Goal: Navigation & Orientation: Find specific page/section

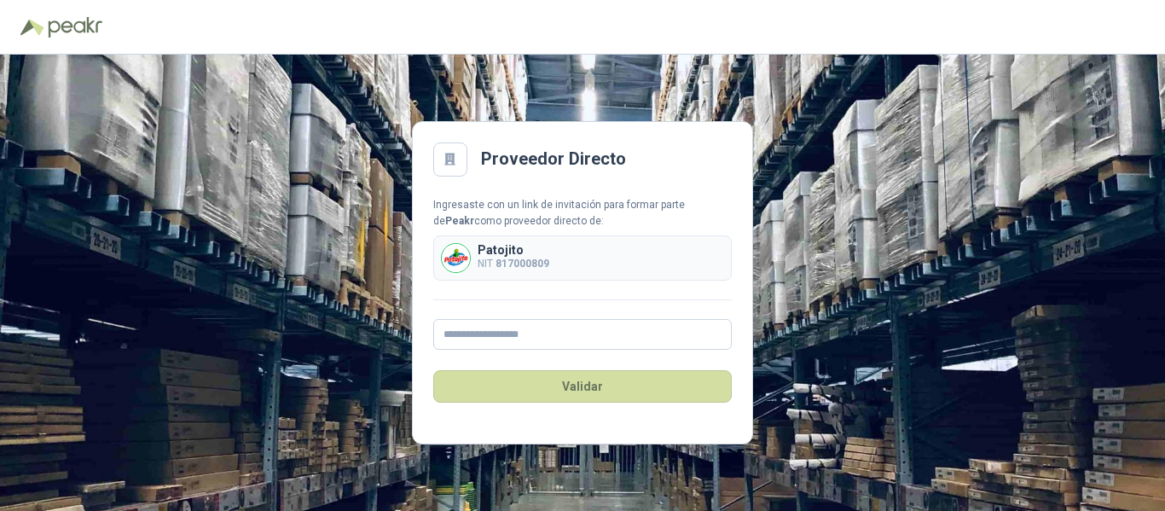
click at [531, 259] on b "817000809" at bounding box center [522, 264] width 54 height 12
click at [508, 339] on input "text" at bounding box center [582, 334] width 298 height 31
type input "**********"
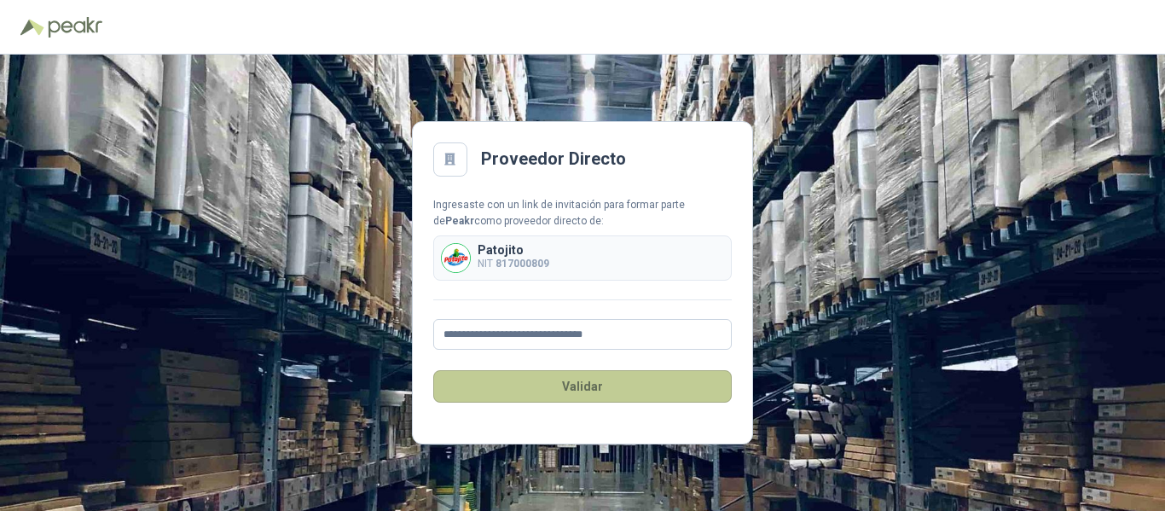
click at [572, 387] on button "Validar" at bounding box center [582, 386] width 298 height 32
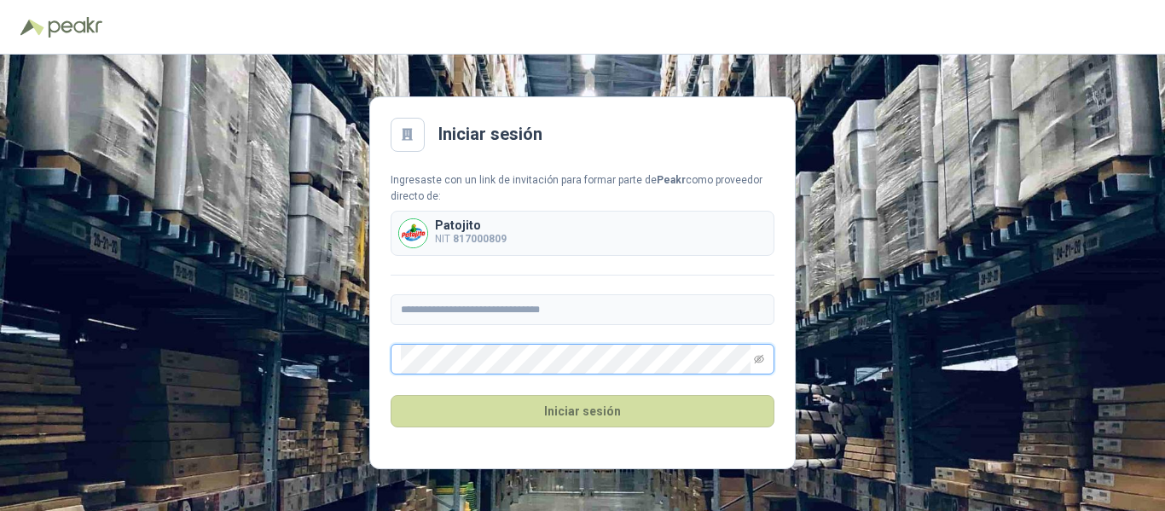
click at [391, 395] on button "Iniciar sesión" at bounding box center [583, 411] width 384 height 32
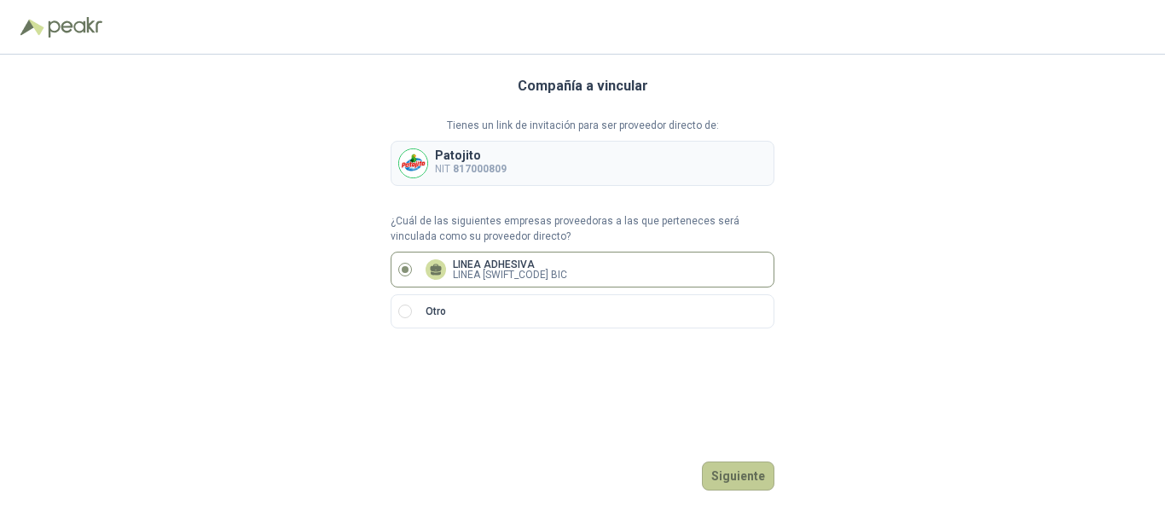
click at [728, 475] on button "Siguiente" at bounding box center [738, 475] width 72 height 29
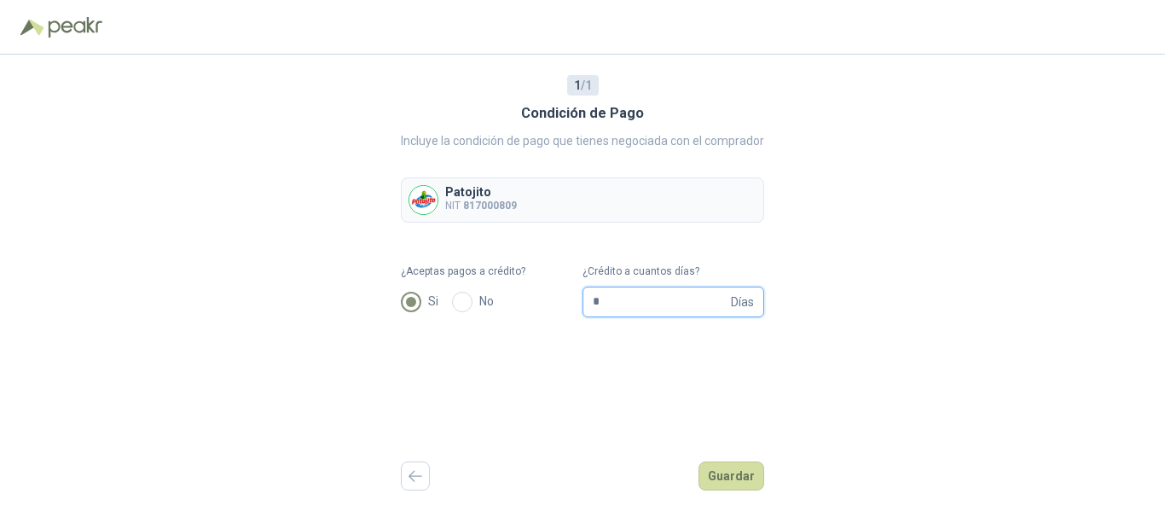
click at [611, 303] on input "*" at bounding box center [660, 301] width 135 height 29
type input "**"
click at [732, 471] on button "Guardar" at bounding box center [731, 475] width 66 height 29
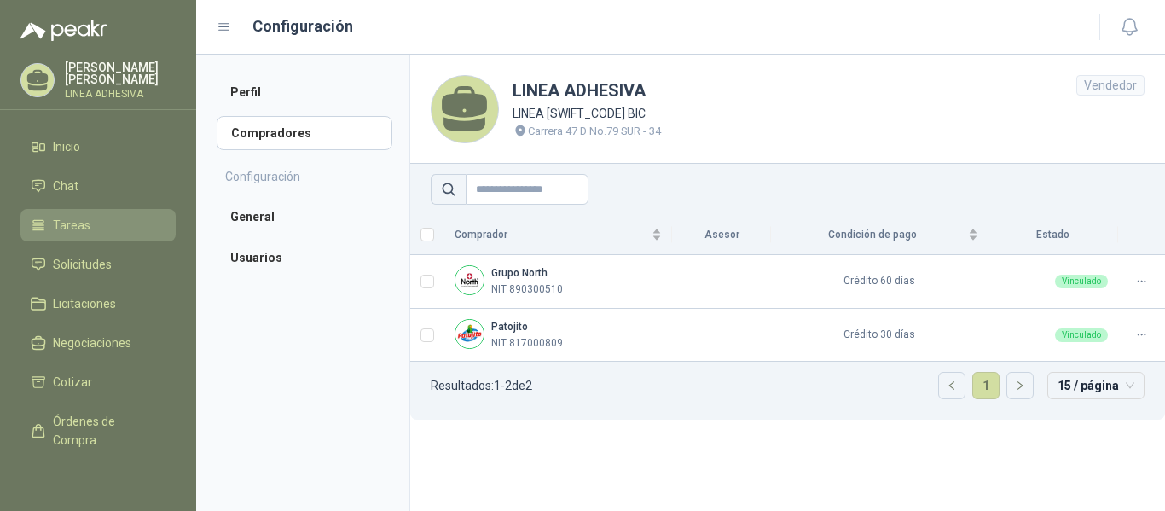
click at [61, 232] on span "Tareas" at bounding box center [72, 225] width 38 height 19
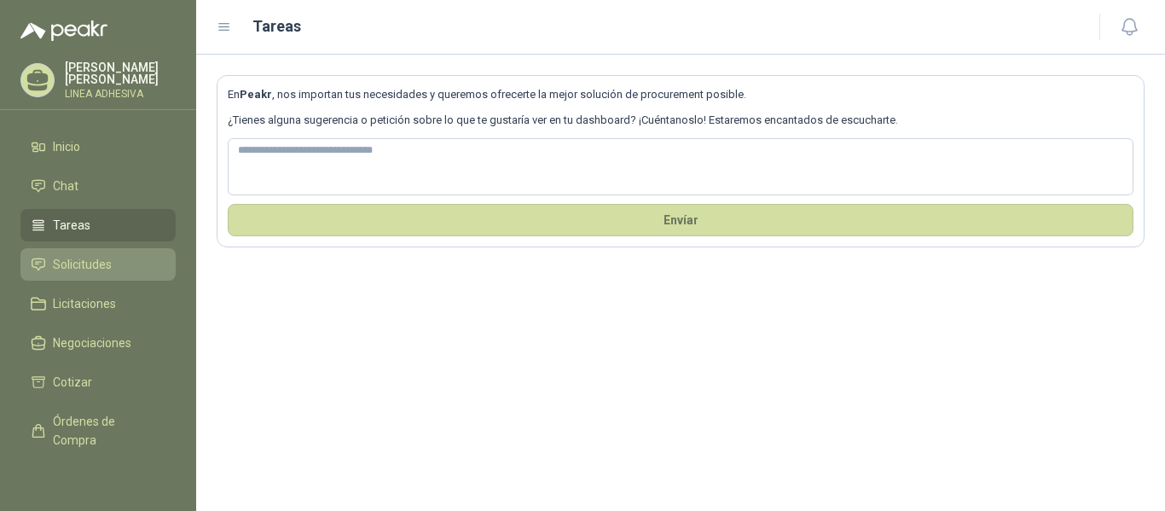
click at [68, 261] on span "Solicitudes" at bounding box center [82, 264] width 59 height 19
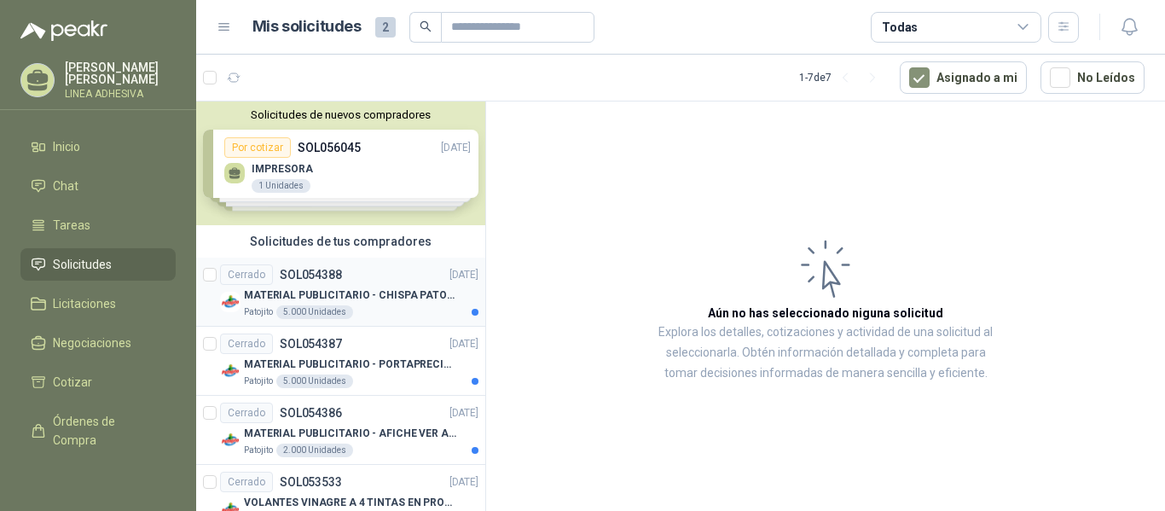
click at [333, 294] on p "MATERIAL PUBLICITARIO - CHISPA PATOJITO VER ADJUNTO" at bounding box center [350, 295] width 212 height 16
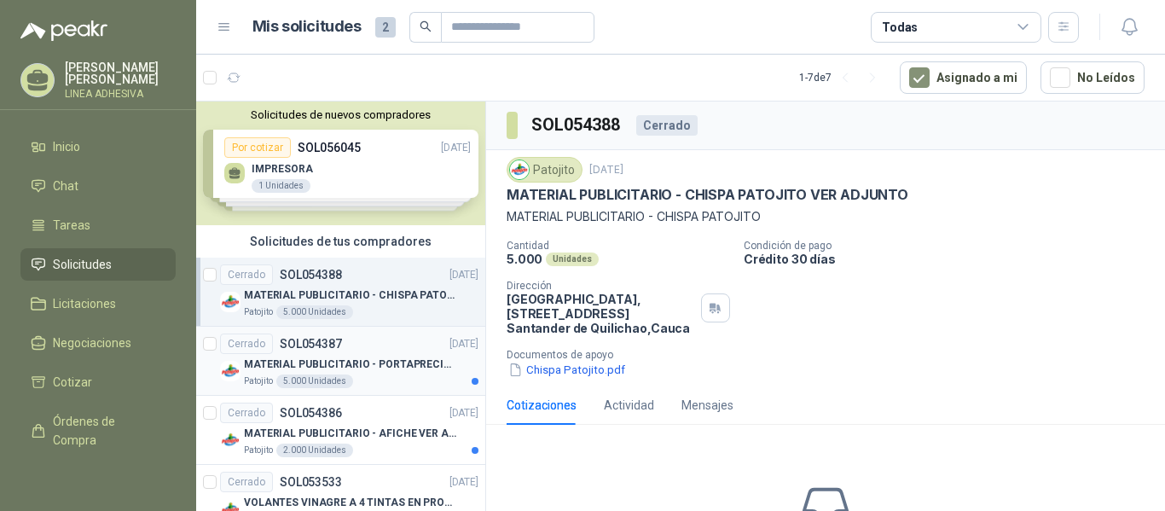
click at [368, 353] on div "Cerrado SOL054387 [DATE]" at bounding box center [349, 343] width 258 height 20
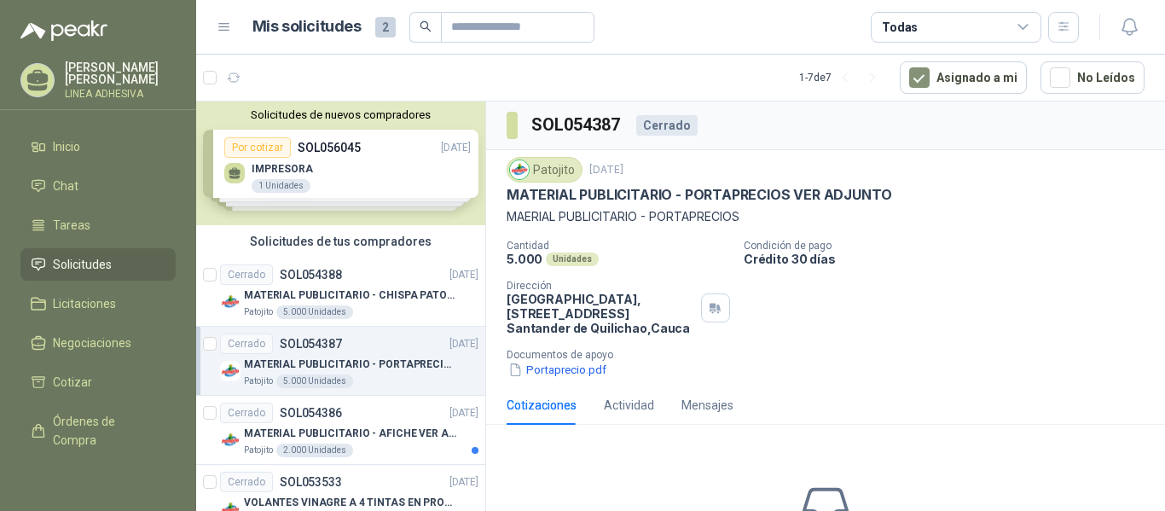
scroll to position [92, 0]
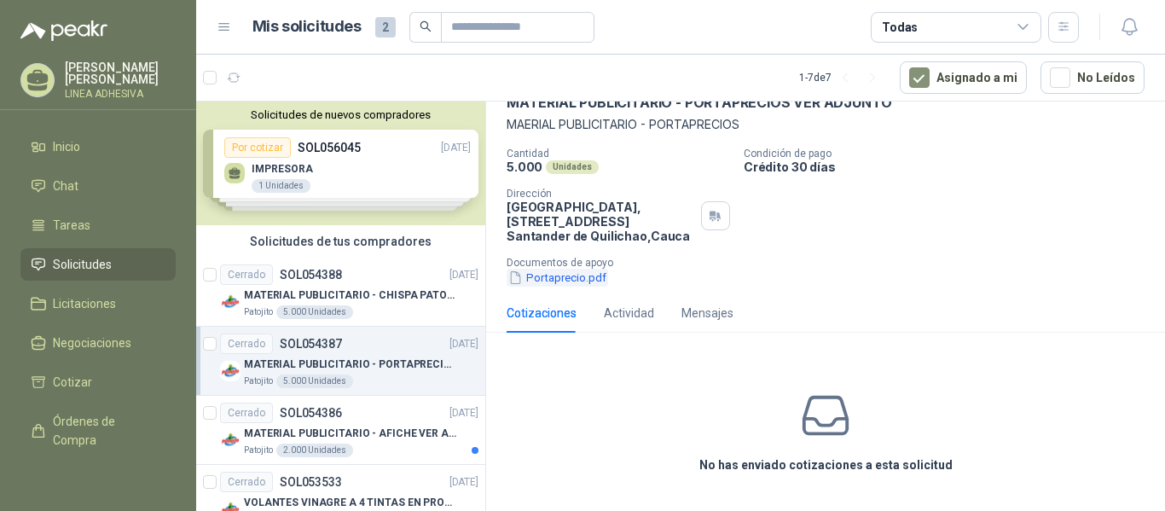
click at [573, 276] on button "Portaprecio.pdf" at bounding box center [557, 278] width 101 height 18
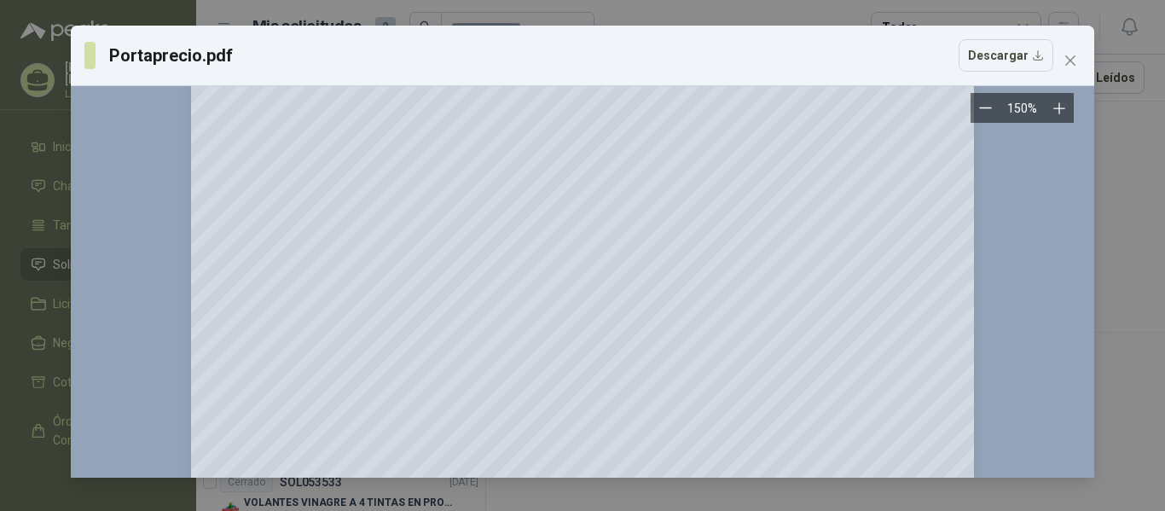
scroll to position [286, 0]
drag, startPoint x: 1073, startPoint y: 292, endPoint x: 1084, endPoint y: 183, distance: 109.7
click at [1084, 183] on div "150 %" at bounding box center [582, 281] width 1023 height 391
click at [1069, 61] on icon "close" at bounding box center [1070, 60] width 10 height 10
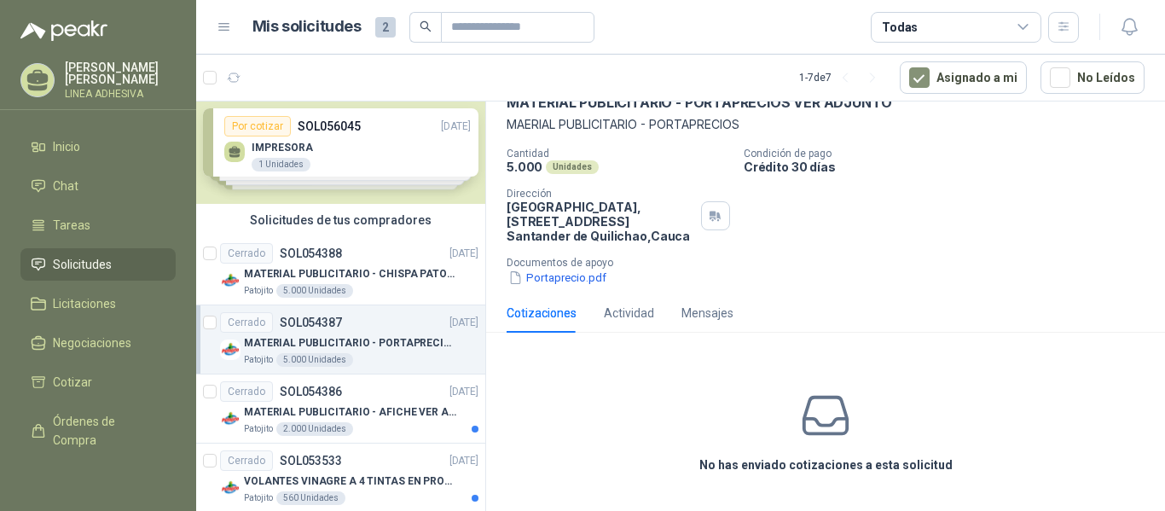
scroll to position [0, 0]
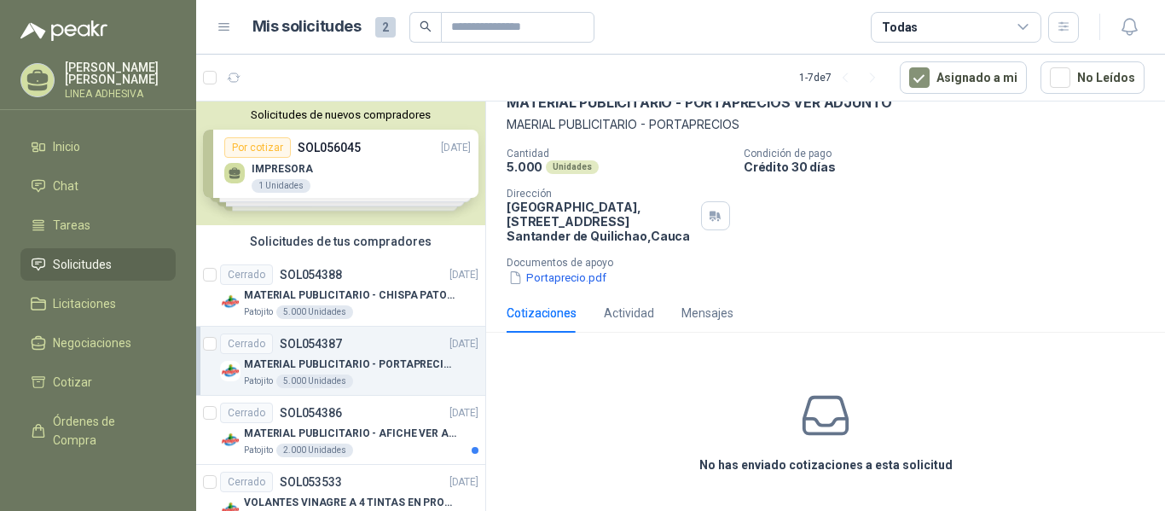
click at [342, 197] on div "Solicitudes de nuevos compradores Por cotizar SOL056045 [DATE] IMPRESORA 1 Unid…" at bounding box center [340, 163] width 289 height 124
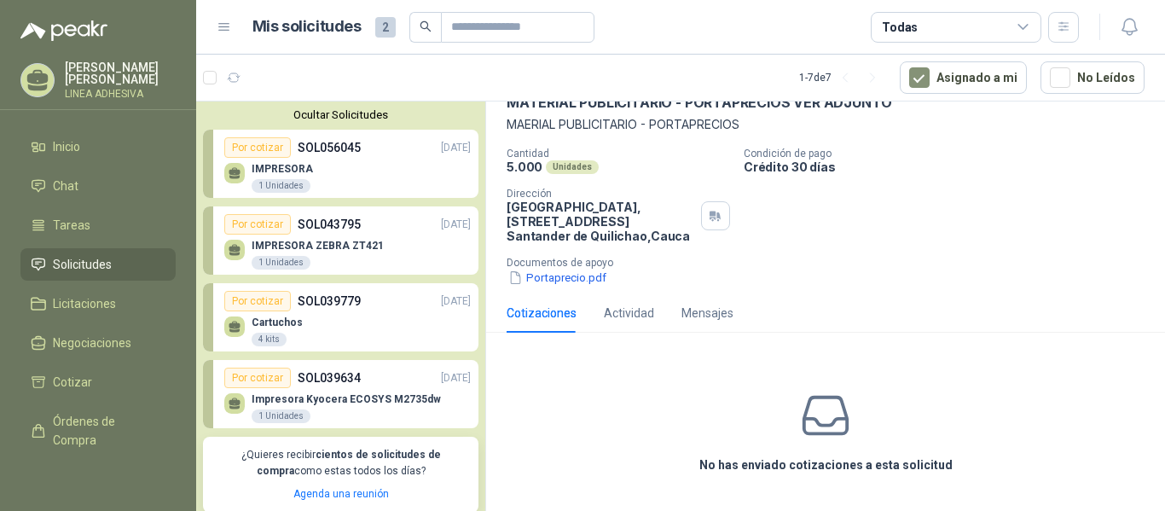
click at [380, 238] on div "IMPRESORA ZEBRA ZT421 1 Unidades" at bounding box center [347, 253] width 246 height 36
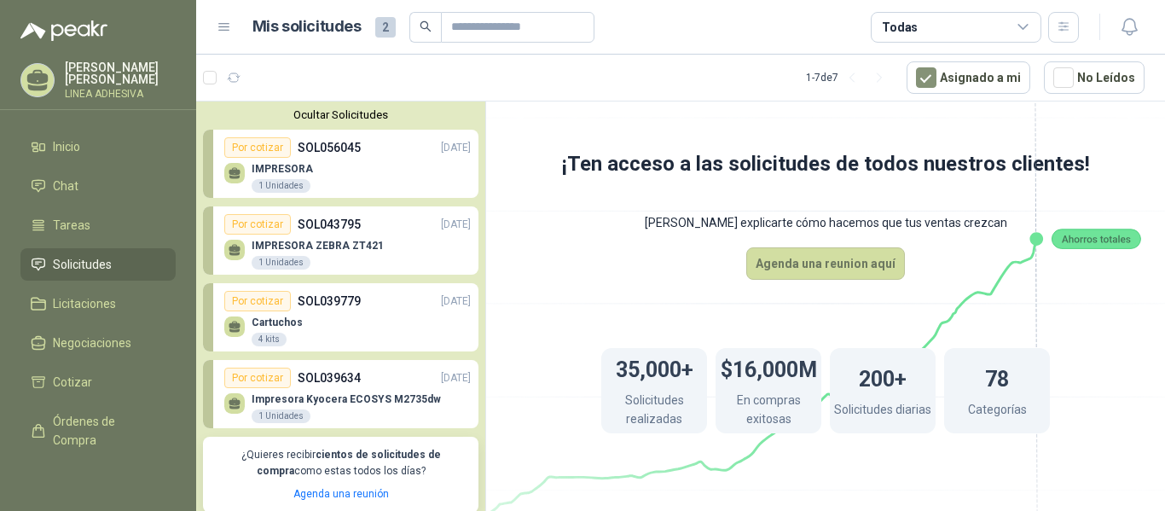
click at [298, 225] on p "SOL043795" at bounding box center [329, 224] width 63 height 19
click at [54, 154] on span "Inicio" at bounding box center [66, 146] width 27 height 19
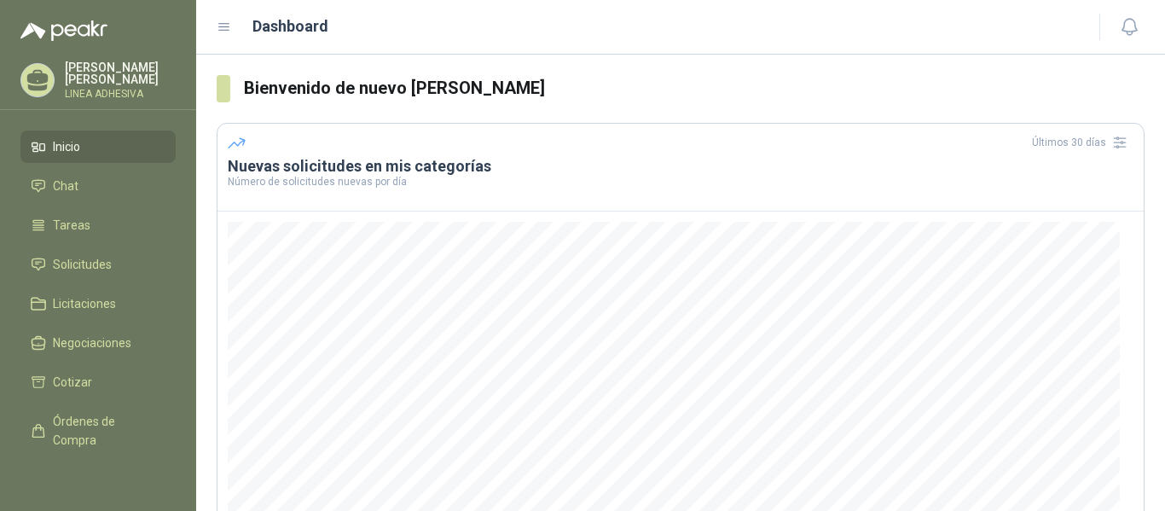
click at [86, 70] on p "[PERSON_NAME]" at bounding box center [120, 73] width 111 height 24
click at [77, 270] on span "Solicitudes" at bounding box center [82, 264] width 59 height 19
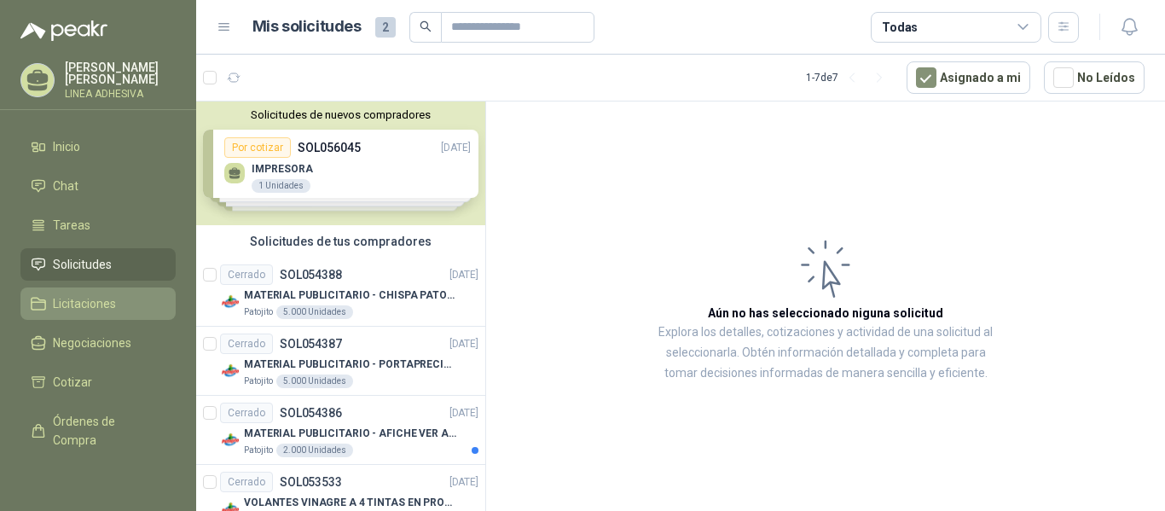
click at [76, 304] on span "Licitaciones" at bounding box center [84, 303] width 63 height 19
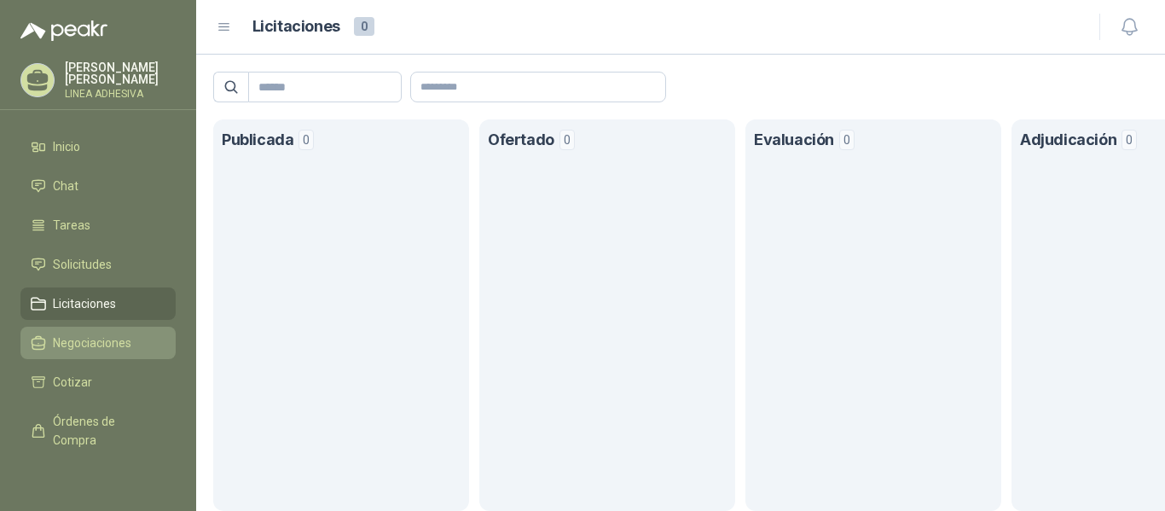
click at [75, 344] on span "Negociaciones" at bounding box center [92, 342] width 78 height 19
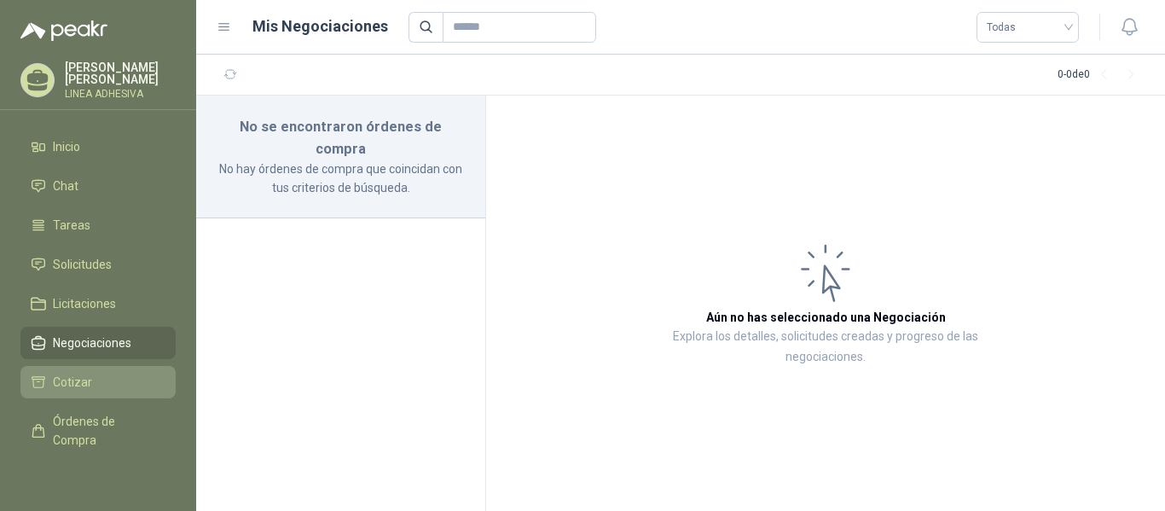
click at [70, 379] on span "Cotizar" at bounding box center [72, 382] width 39 height 19
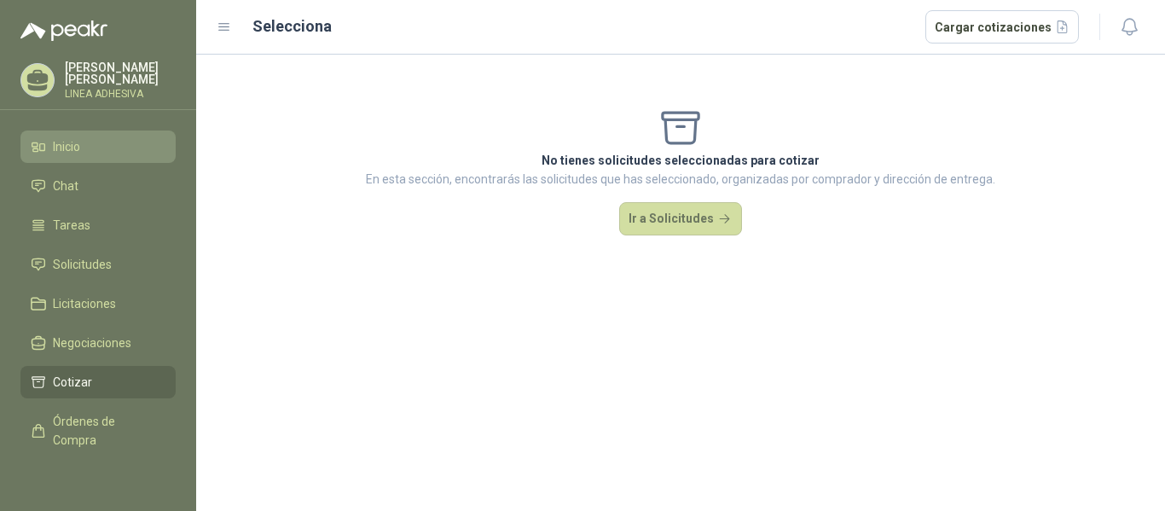
click at [67, 150] on span "Inicio" at bounding box center [66, 146] width 27 height 19
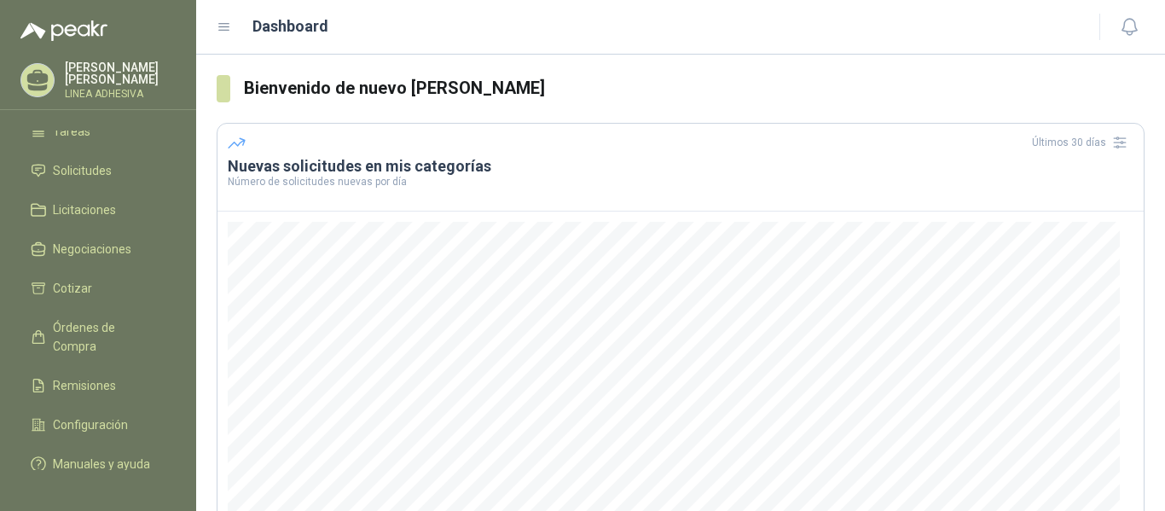
scroll to position [130, 0]
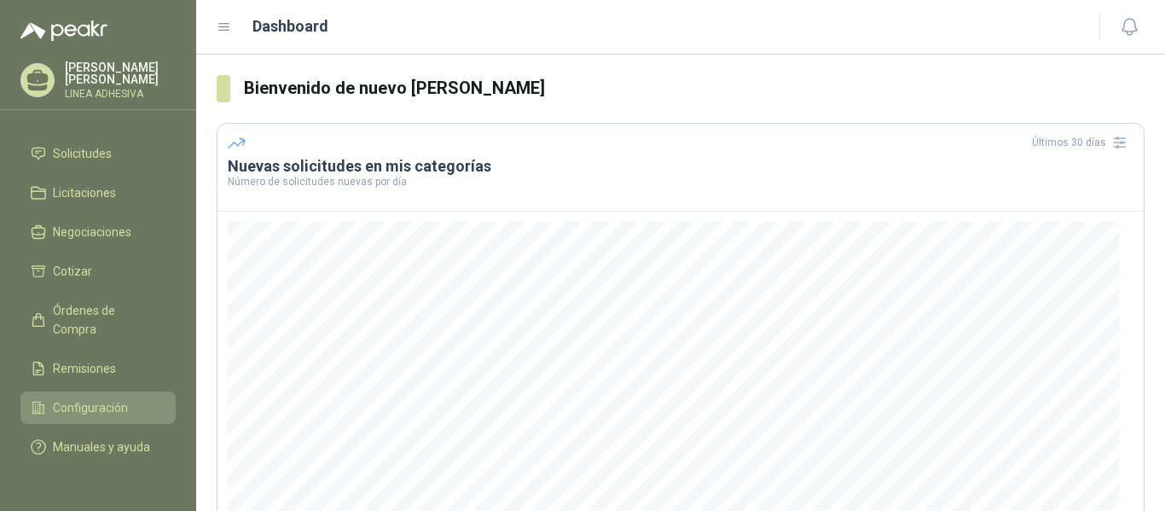
click at [93, 398] on span "Configuración" at bounding box center [90, 407] width 75 height 19
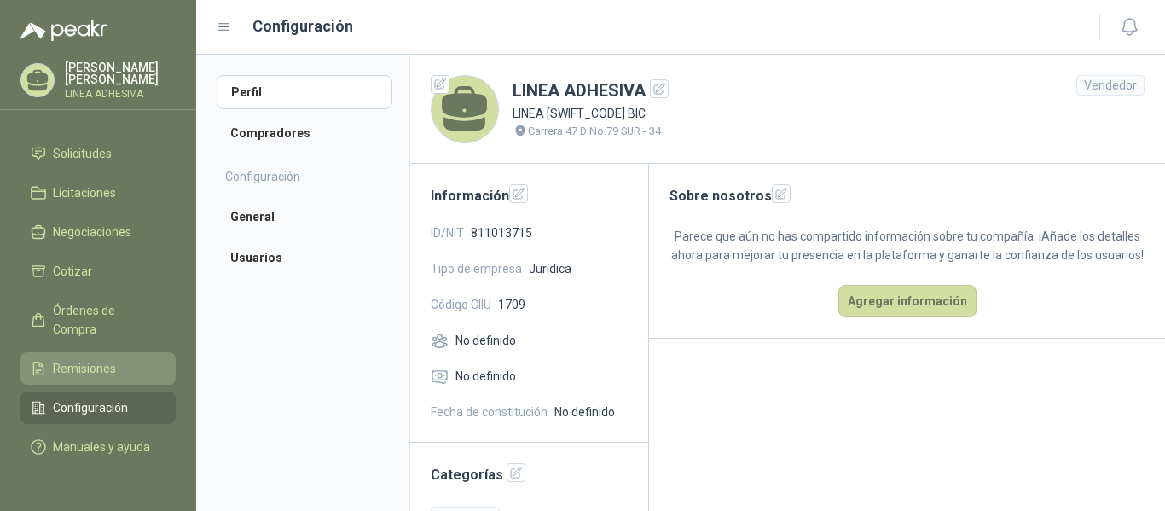
click at [99, 359] on span "Remisiones" at bounding box center [84, 368] width 63 height 19
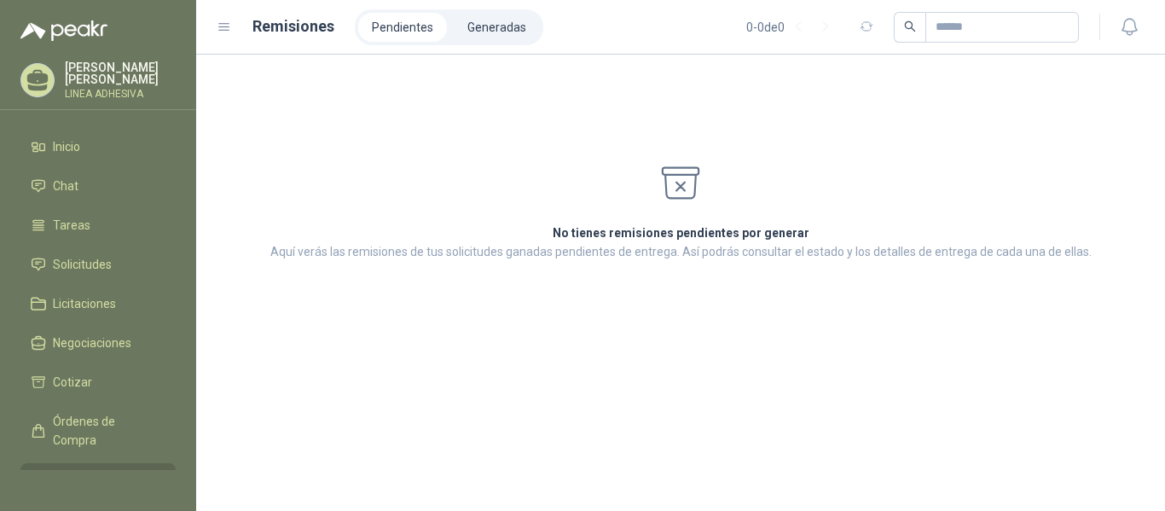
click at [34, 77] on icon at bounding box center [37, 77] width 21 height 14
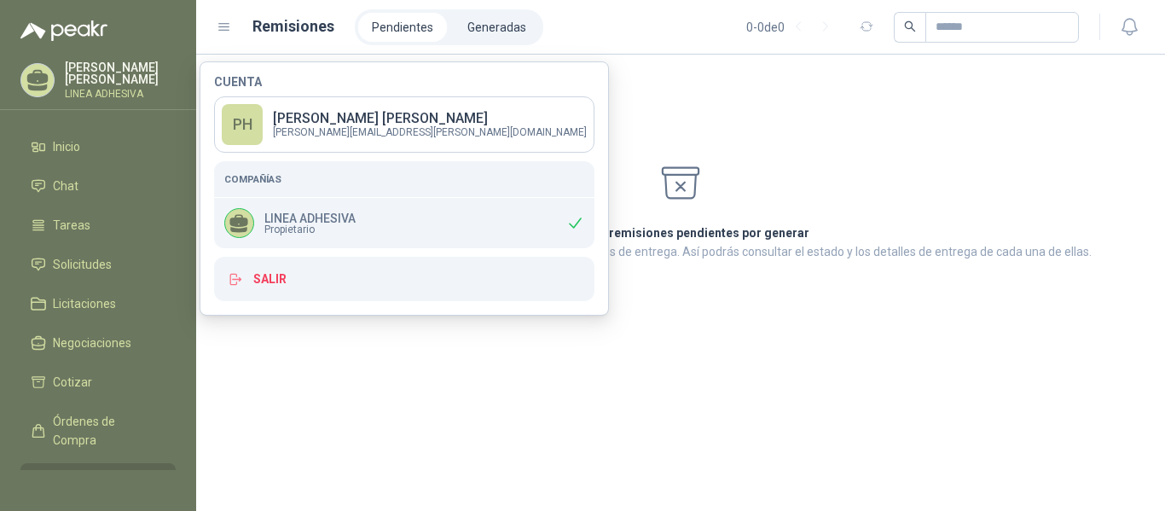
click at [399, 30] on li "Pendientes" at bounding box center [402, 27] width 89 height 29
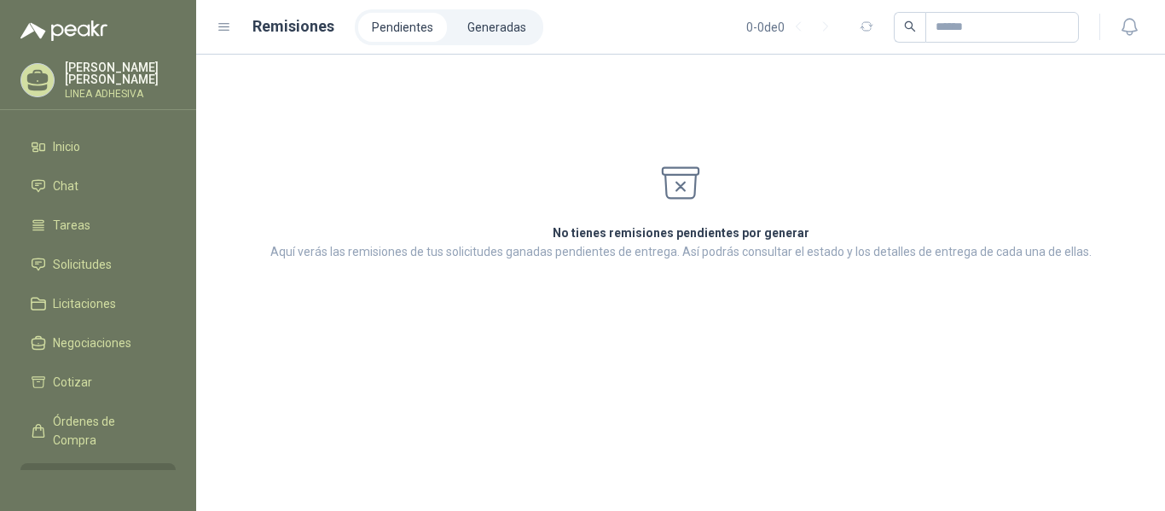
click at [222, 26] on icon at bounding box center [224, 27] width 10 height 7
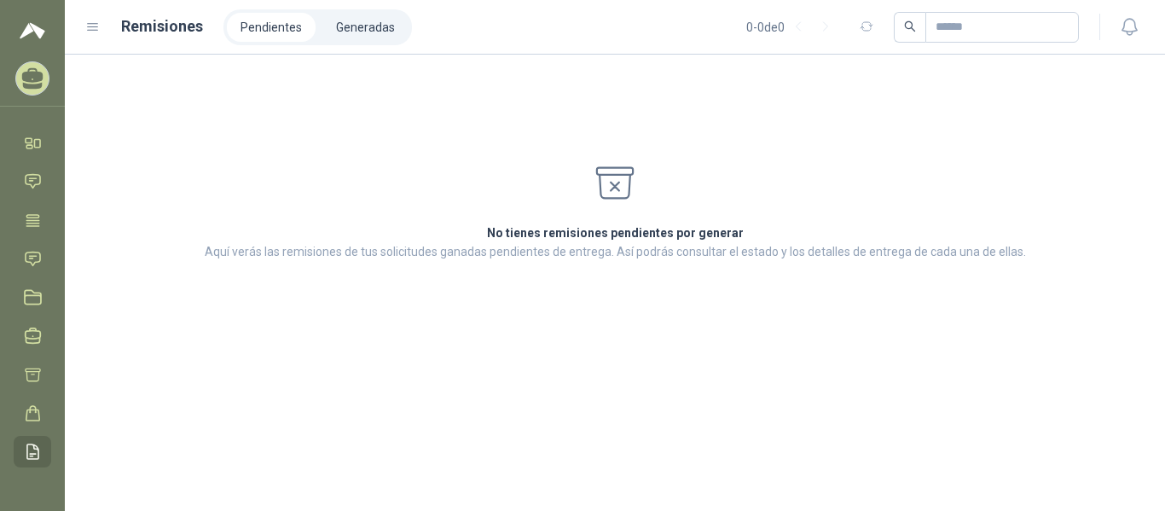
click at [94, 30] on icon at bounding box center [93, 27] width 10 height 7
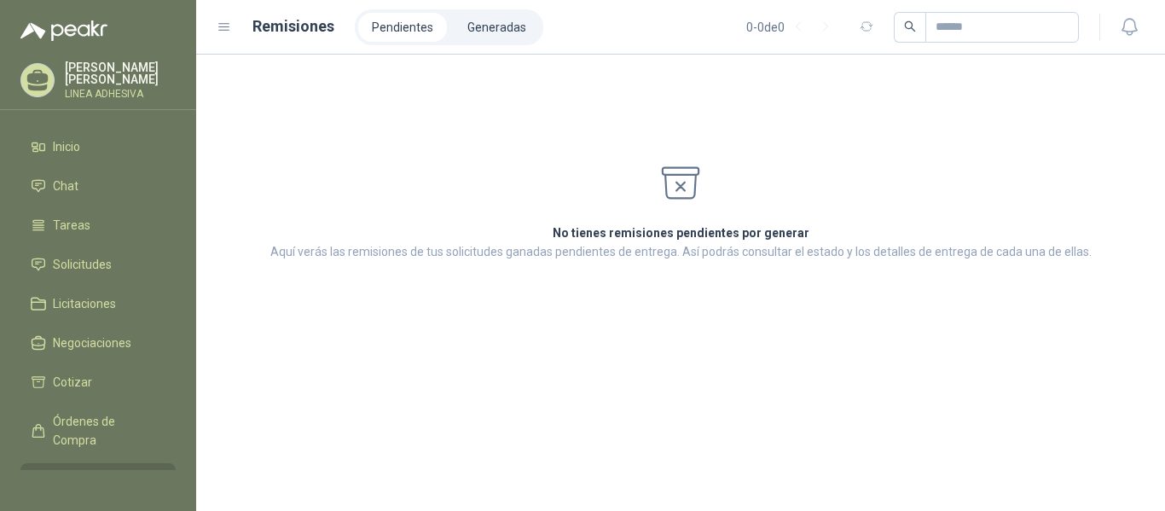
click at [223, 28] on icon at bounding box center [224, 27] width 15 height 15
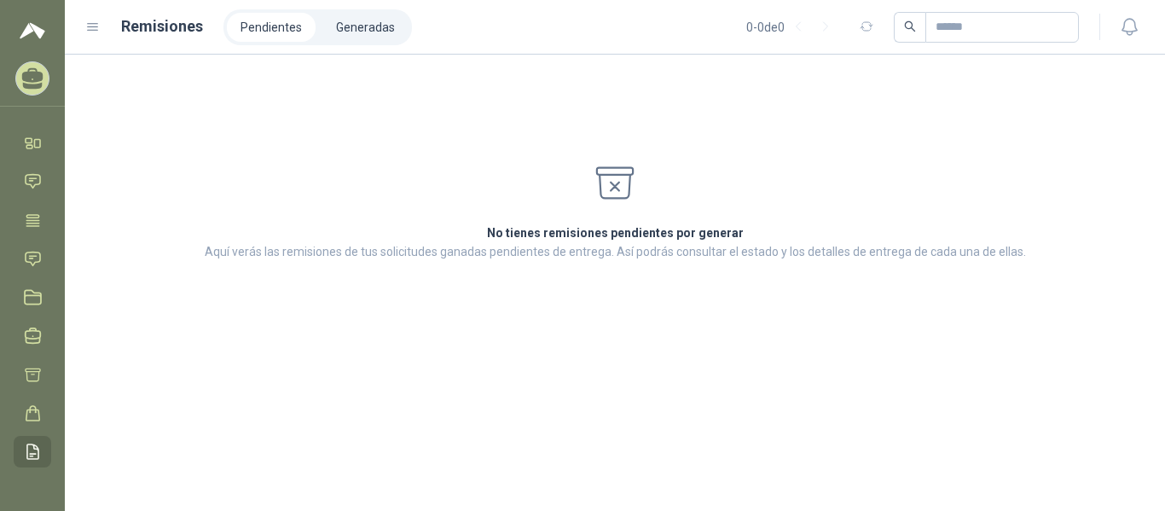
click at [90, 26] on icon at bounding box center [92, 27] width 15 height 15
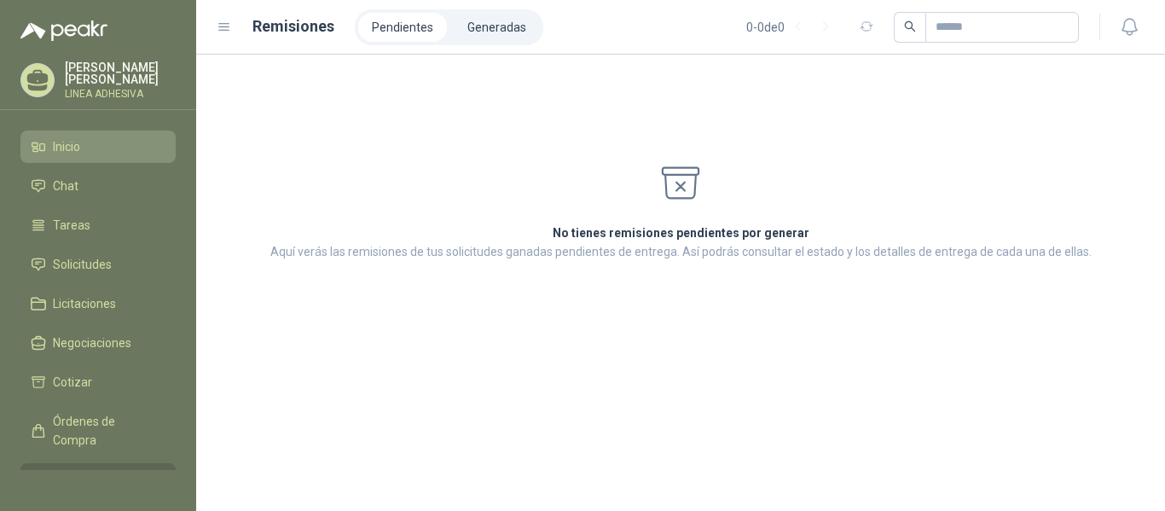
click at [70, 150] on span "Inicio" at bounding box center [66, 146] width 27 height 19
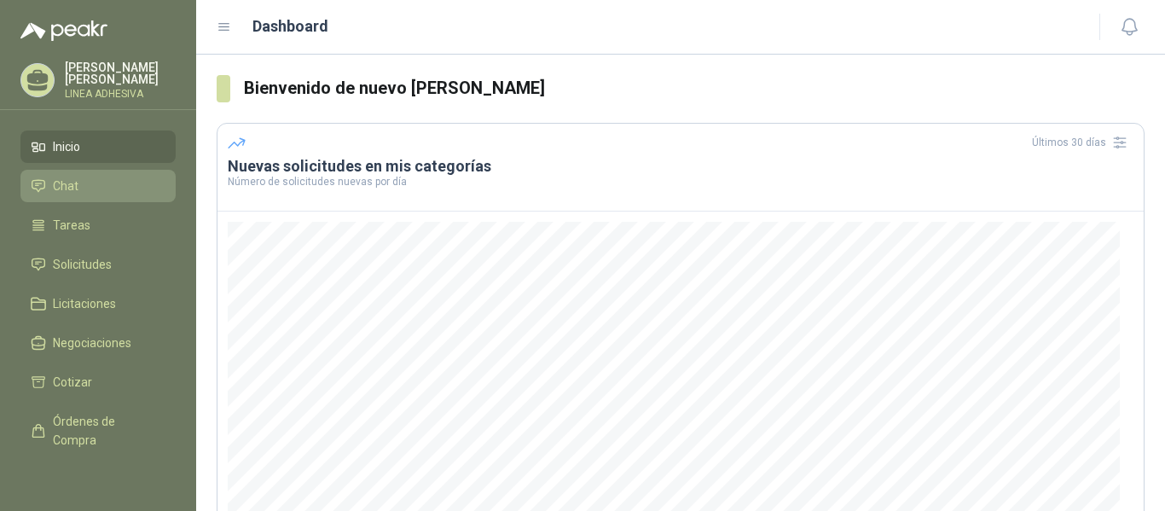
click at [84, 187] on li "Chat" at bounding box center [98, 186] width 135 height 19
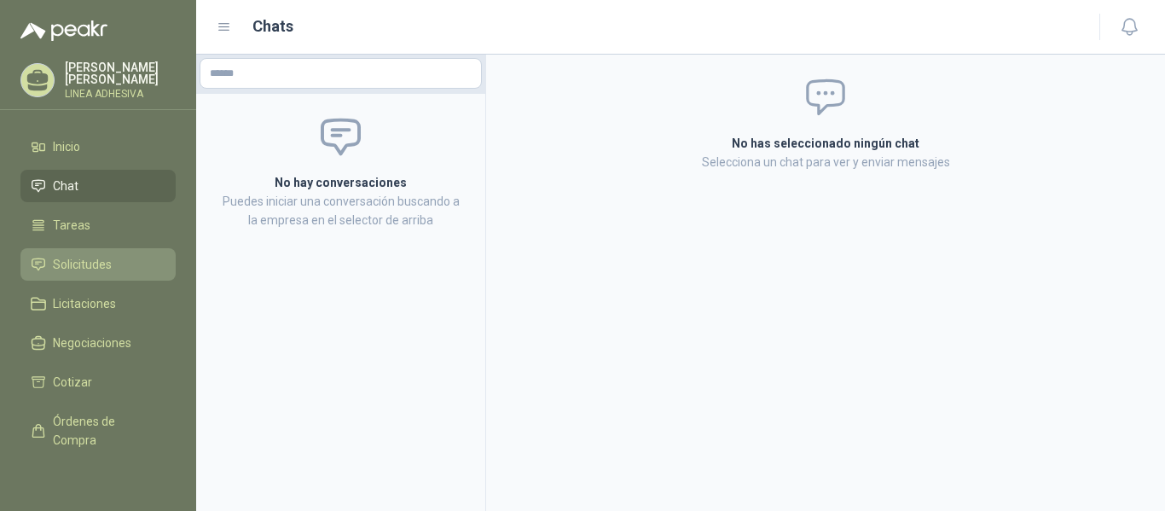
click at [86, 259] on span "Solicitudes" at bounding box center [82, 264] width 59 height 19
